Goal: Transaction & Acquisition: Purchase product/service

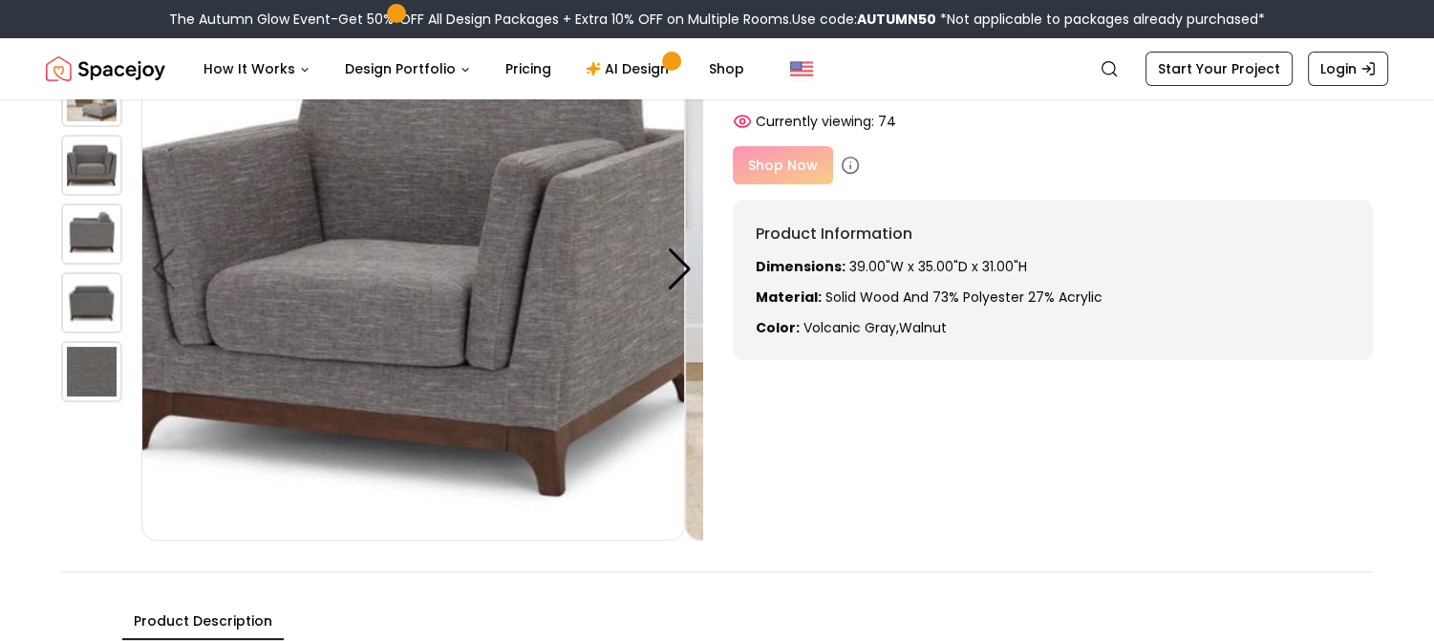
scroll to position [182, 0]
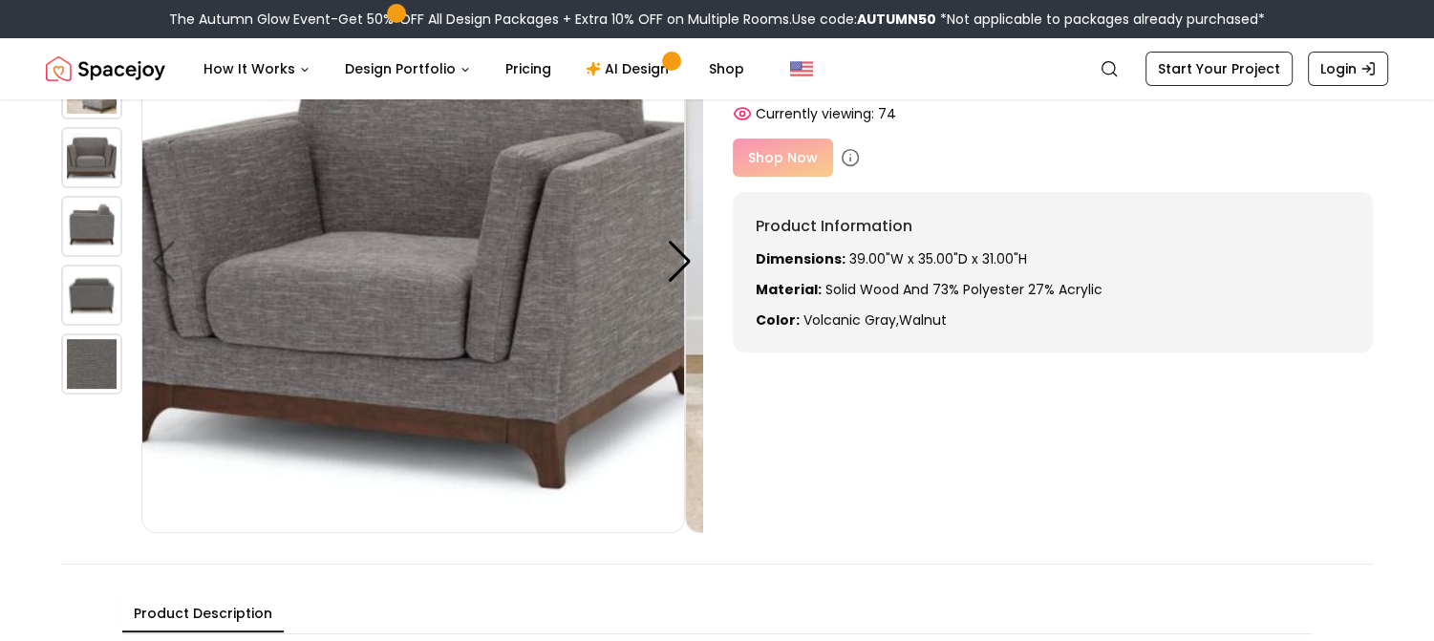
click at [92, 188] on img at bounding box center [91, 157] width 61 height 61
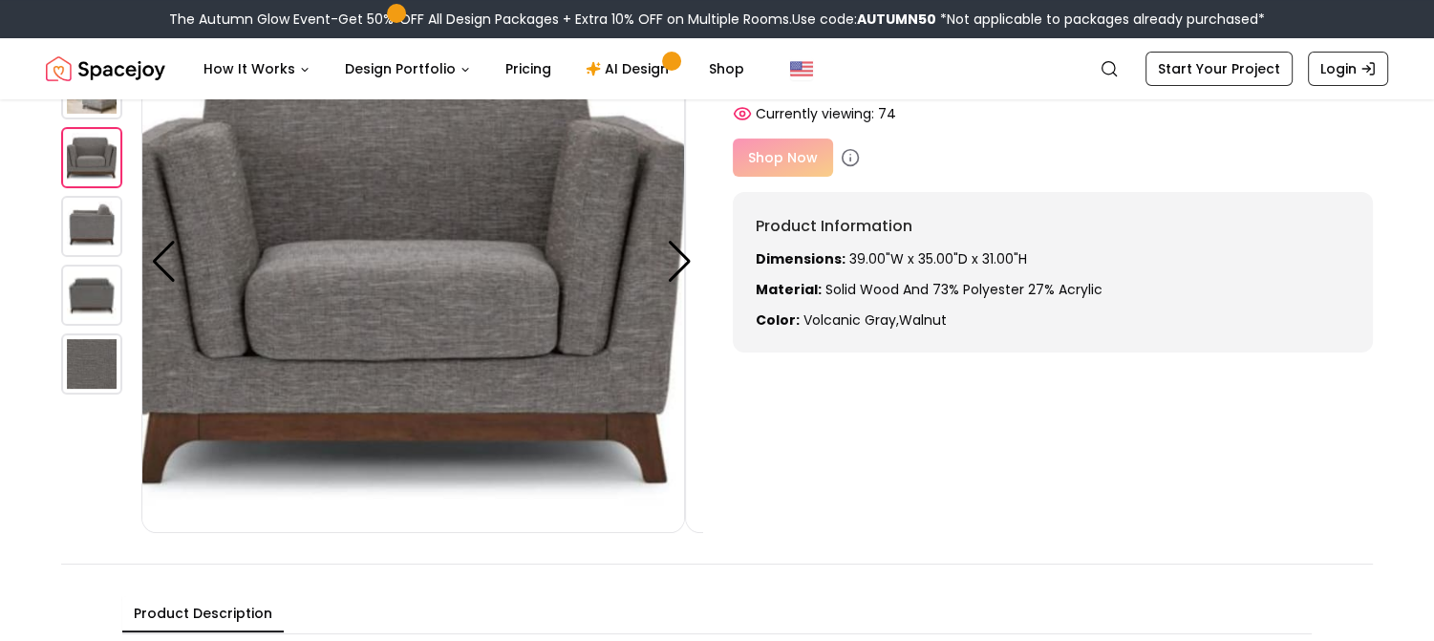
click at [116, 257] on img at bounding box center [91, 226] width 61 height 61
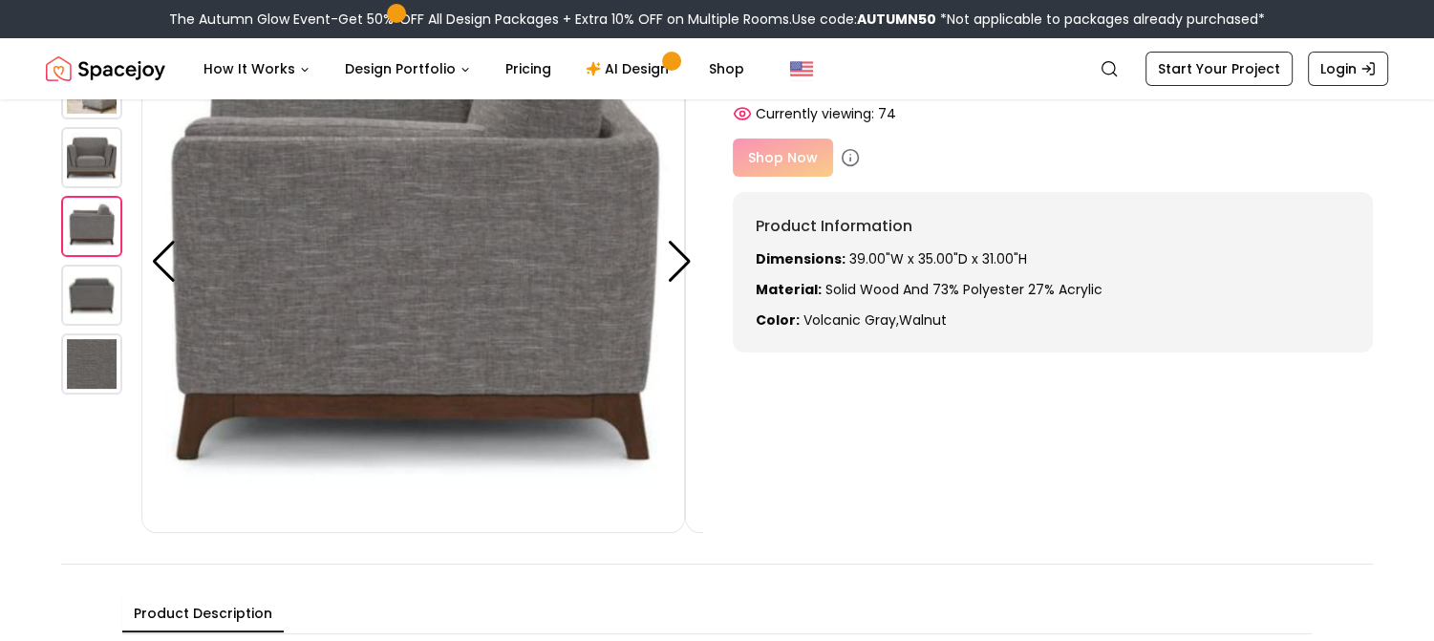
click at [112, 326] on img at bounding box center [91, 295] width 61 height 61
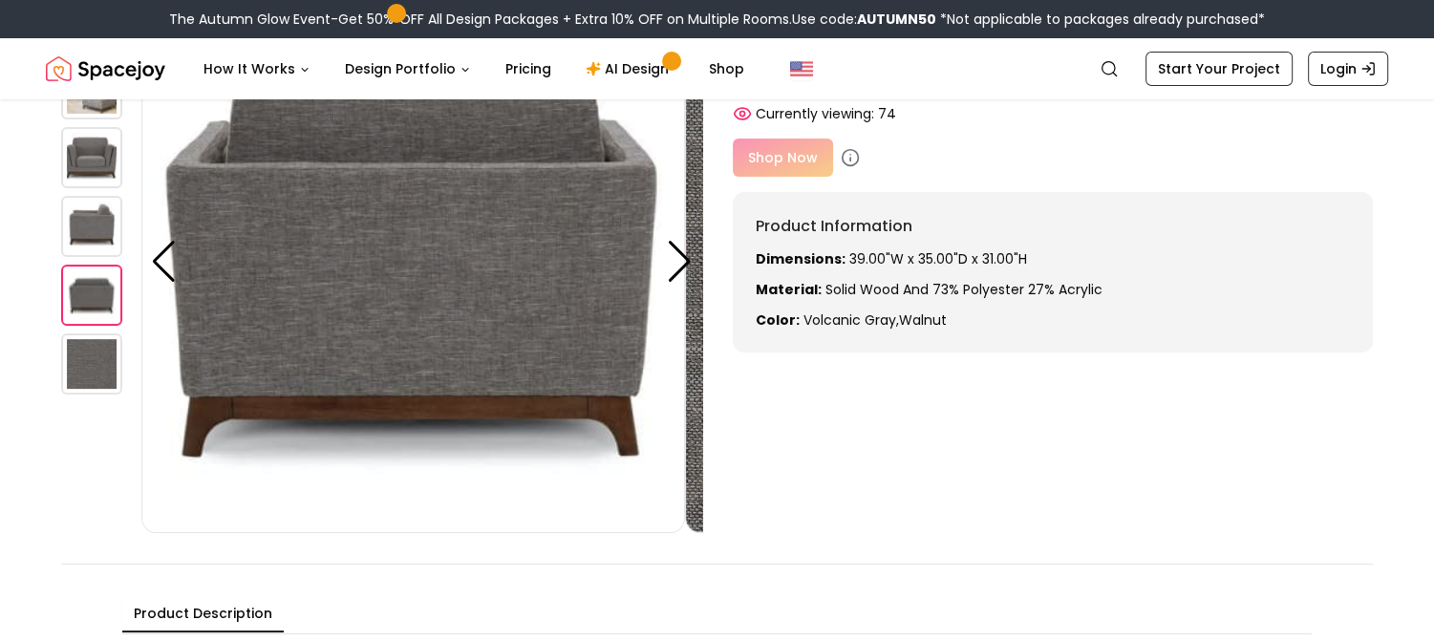
click at [111, 395] on img at bounding box center [91, 363] width 61 height 61
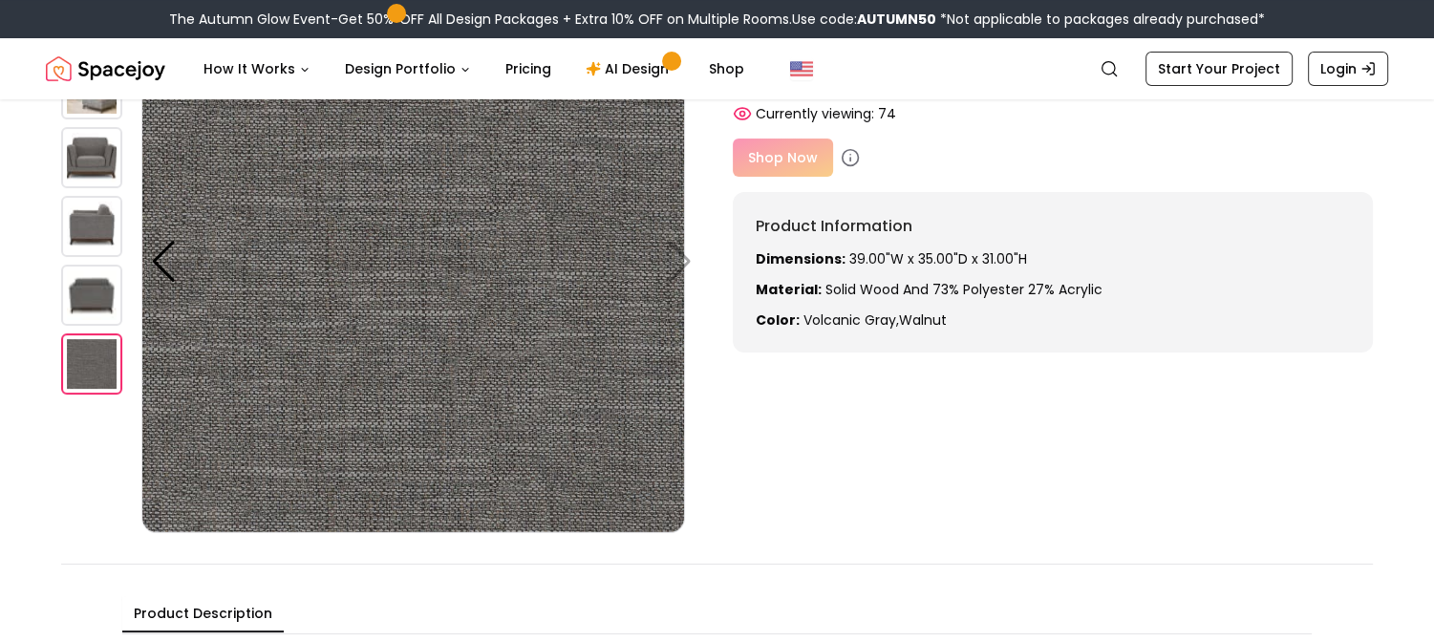
click at [671, 300] on img at bounding box center [413, 261] width 544 height 544
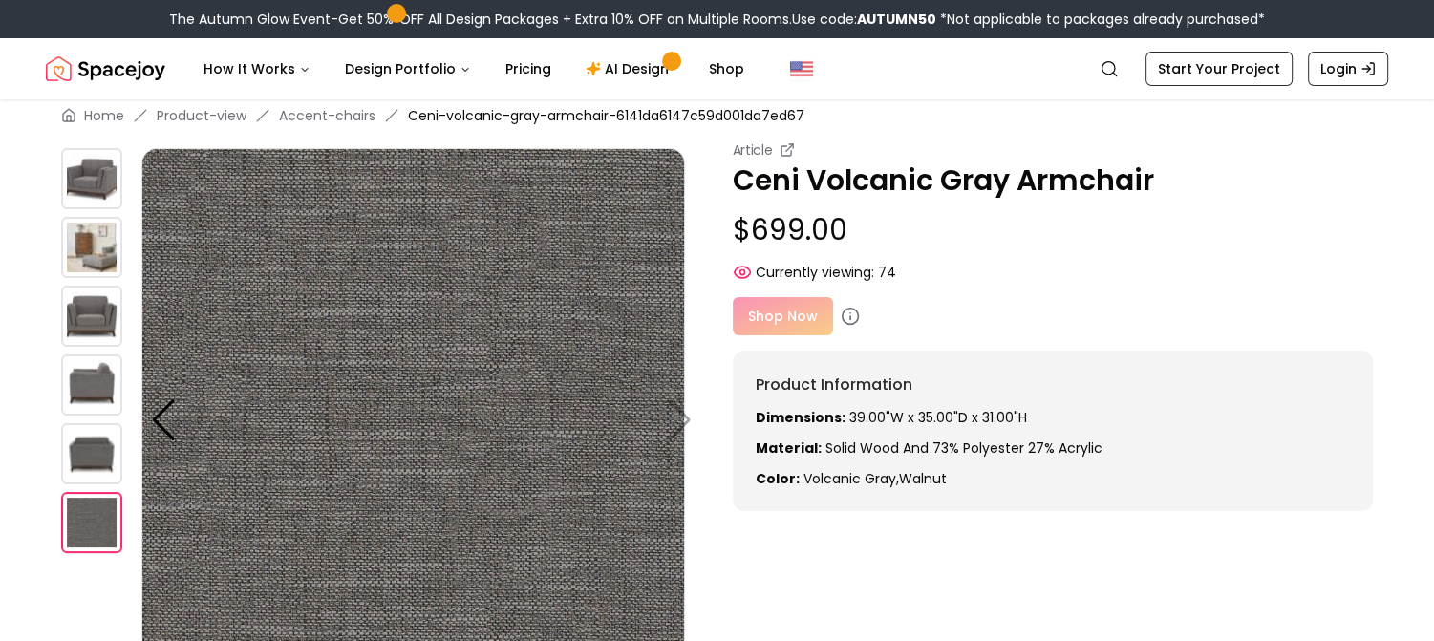
scroll to position [0, 0]
